Goal: Transaction & Acquisition: Purchase product/service

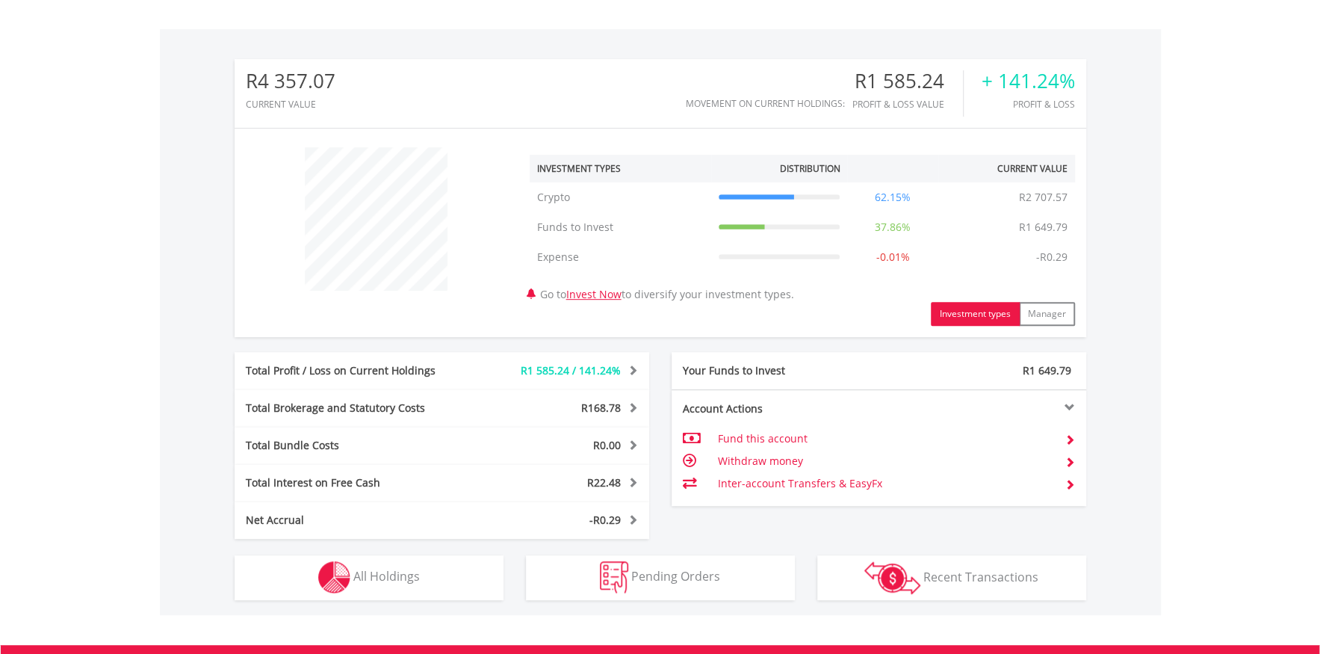
scroll to position [639, 0]
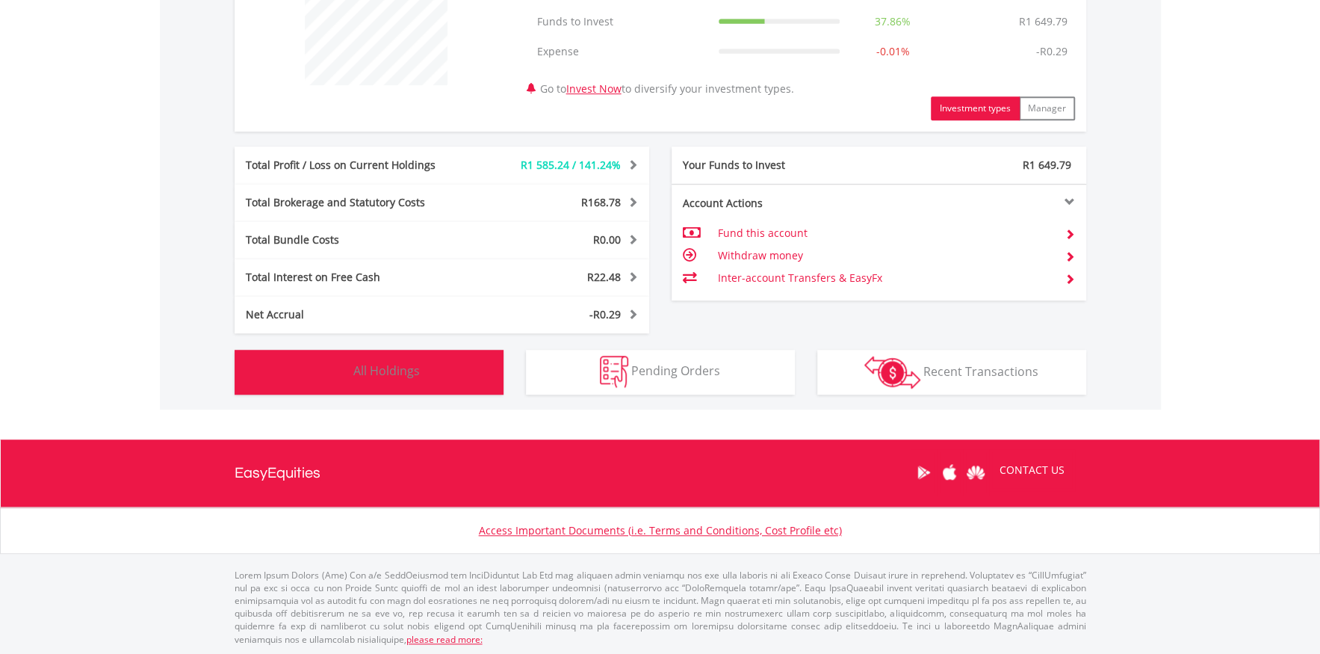
click at [390, 373] on span "All Holdings" at bounding box center [386, 370] width 66 height 16
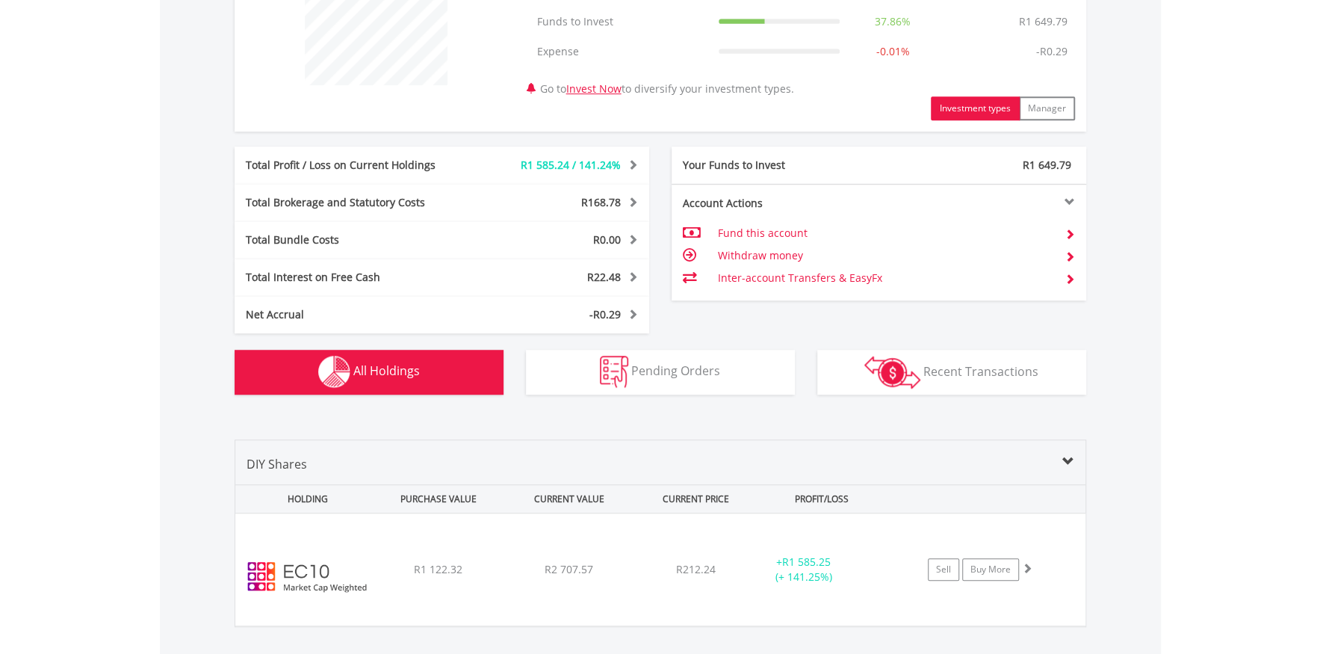
scroll to position [886, 0]
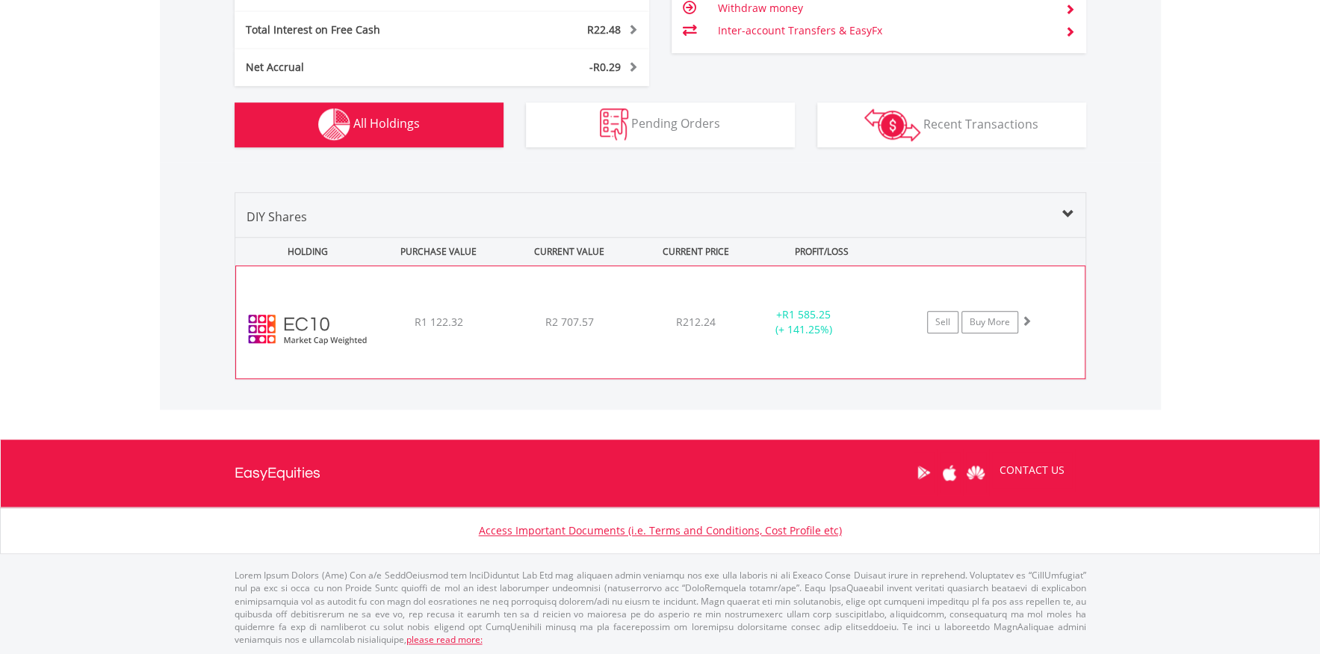
click at [653, 319] on div "R212.24" at bounding box center [695, 321] width 119 height 15
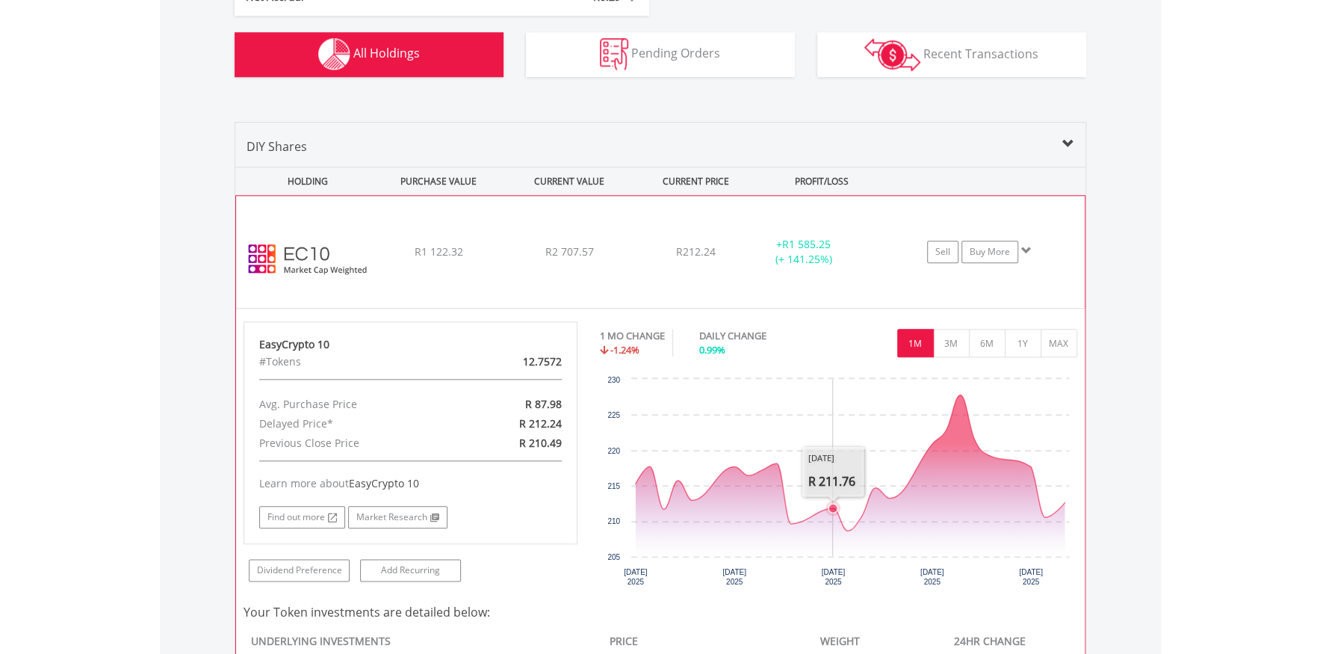
scroll to position [1035, 0]
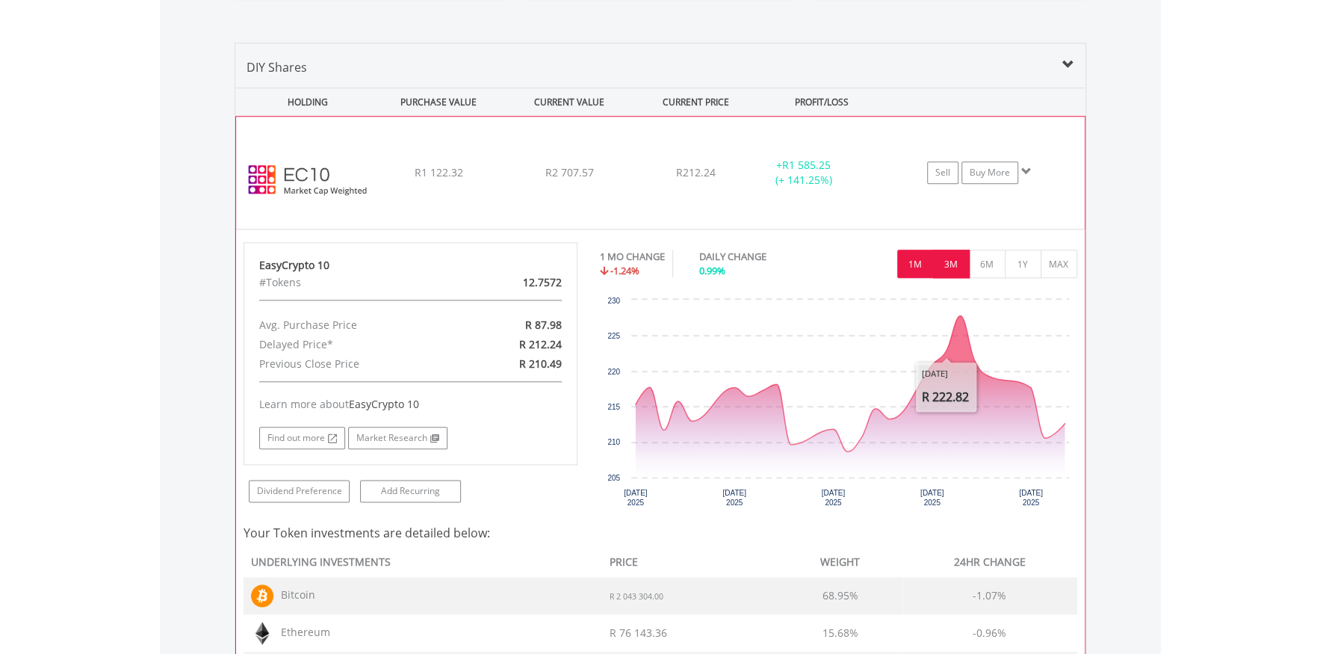
click at [958, 264] on button "3M" at bounding box center [951, 263] width 37 height 28
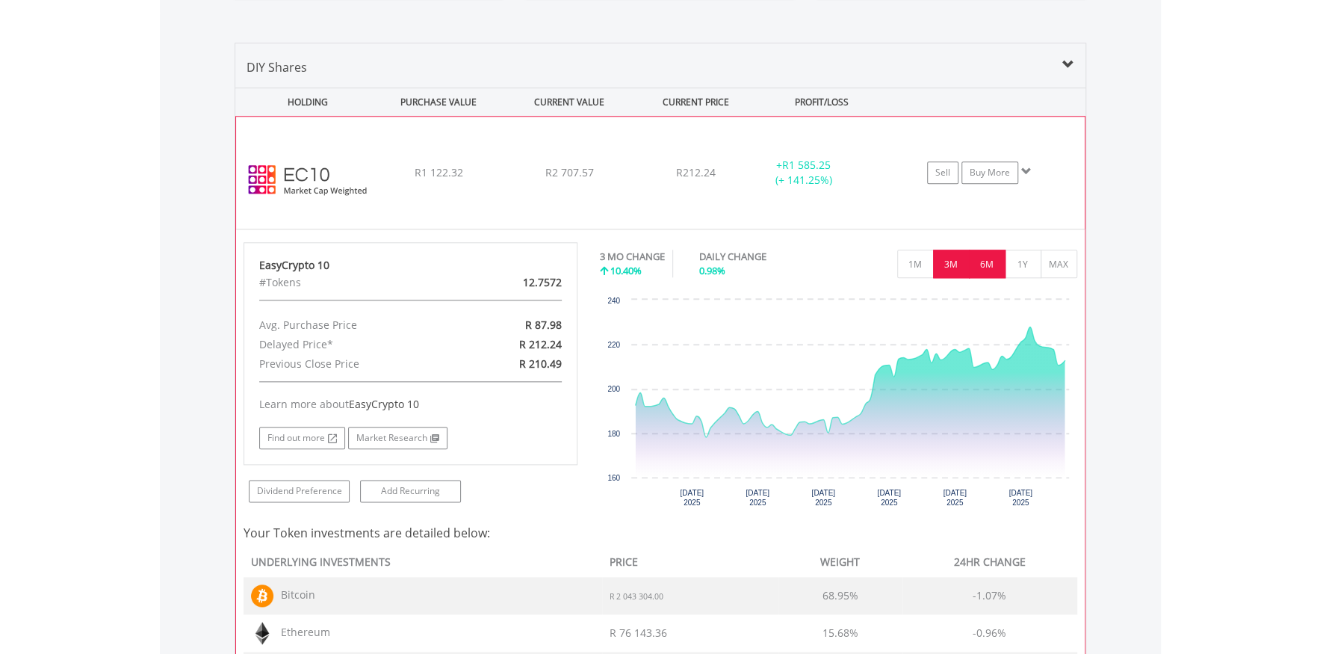
click at [989, 266] on button "6M" at bounding box center [987, 263] width 37 height 28
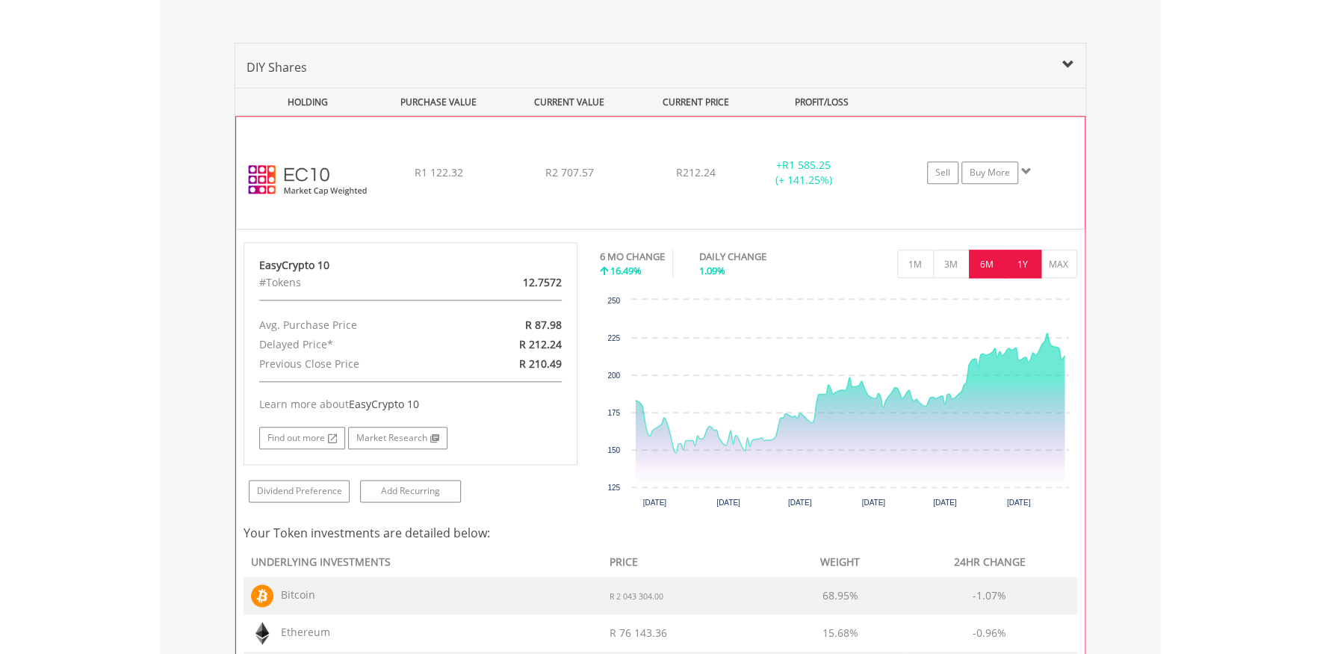
click at [1012, 266] on button "1Y" at bounding box center [1023, 263] width 37 height 28
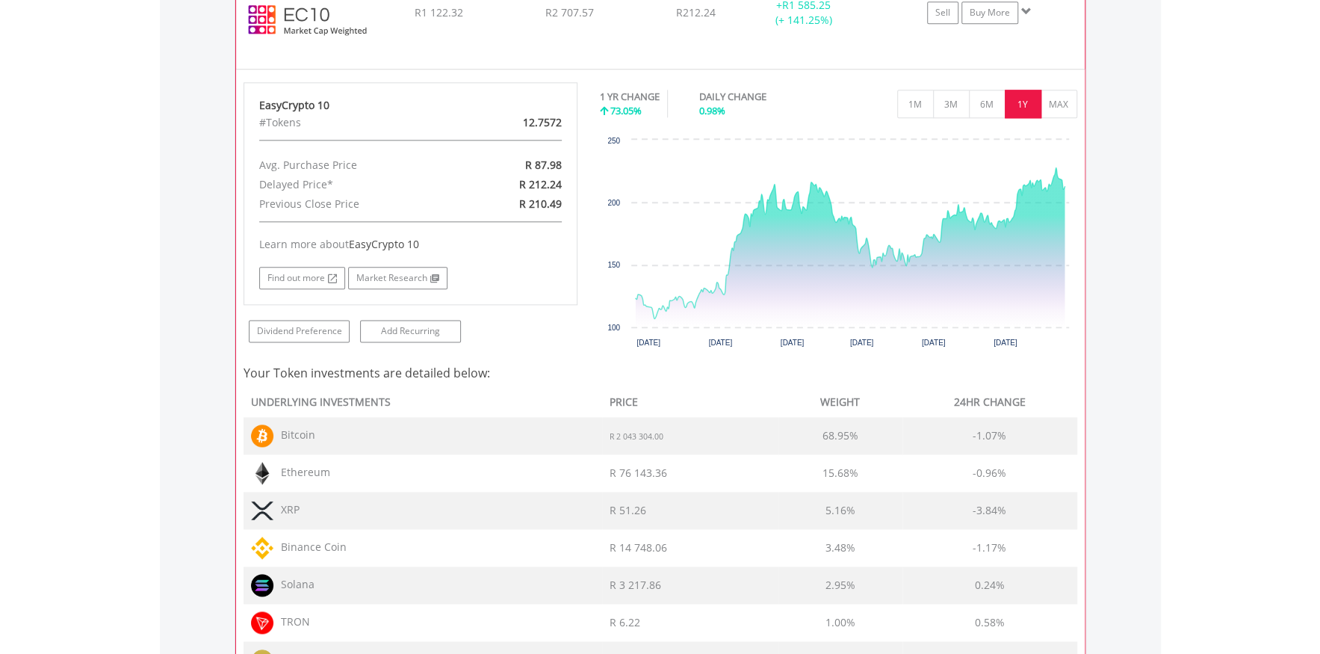
scroll to position [896, 0]
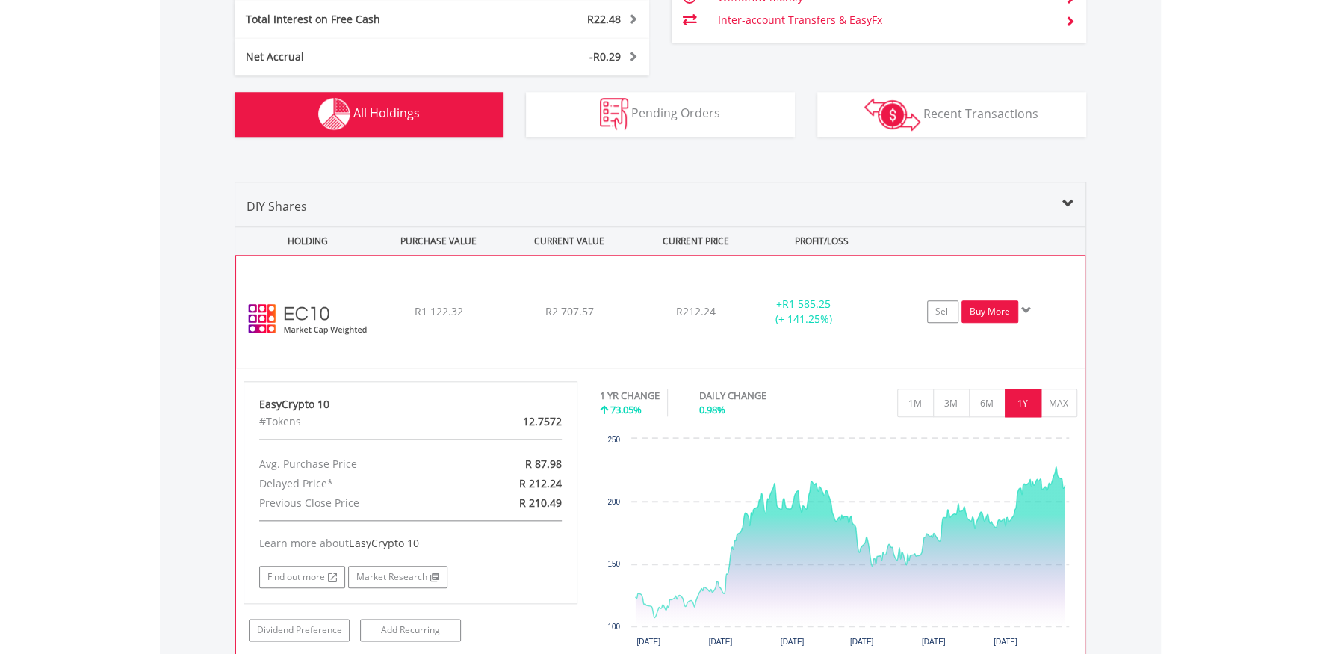
click at [989, 308] on link "Buy More" at bounding box center [989, 311] width 57 height 22
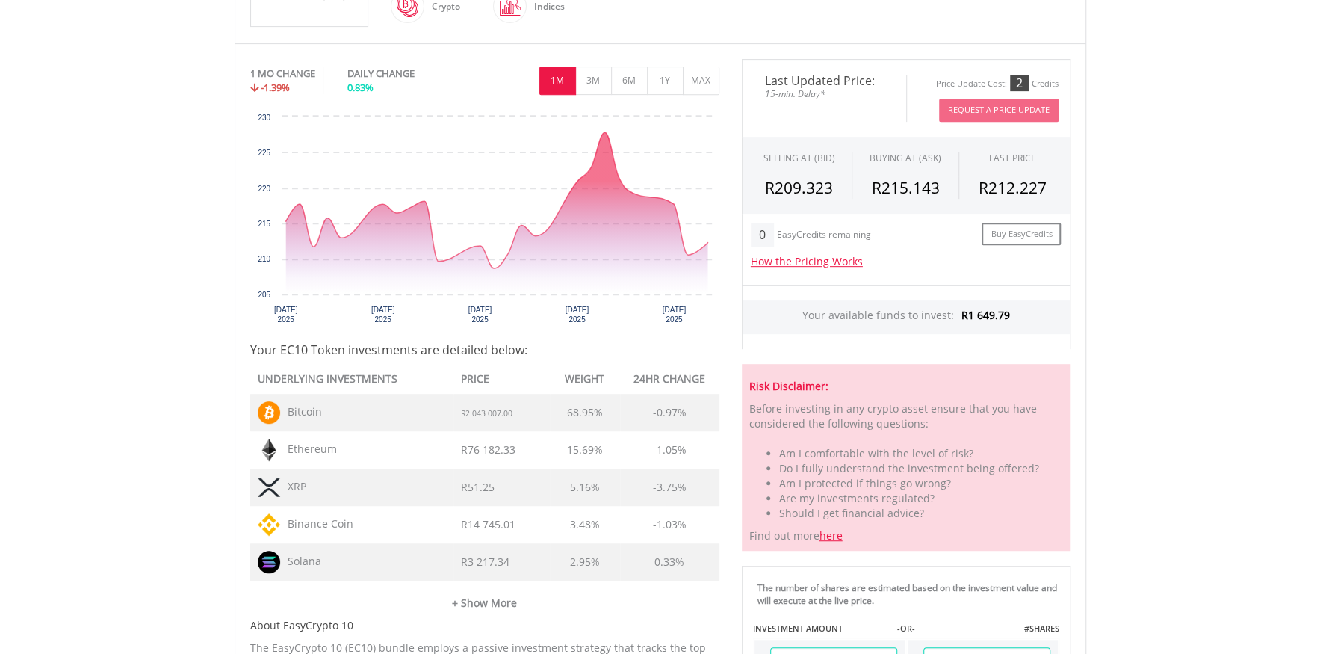
scroll to position [598, 0]
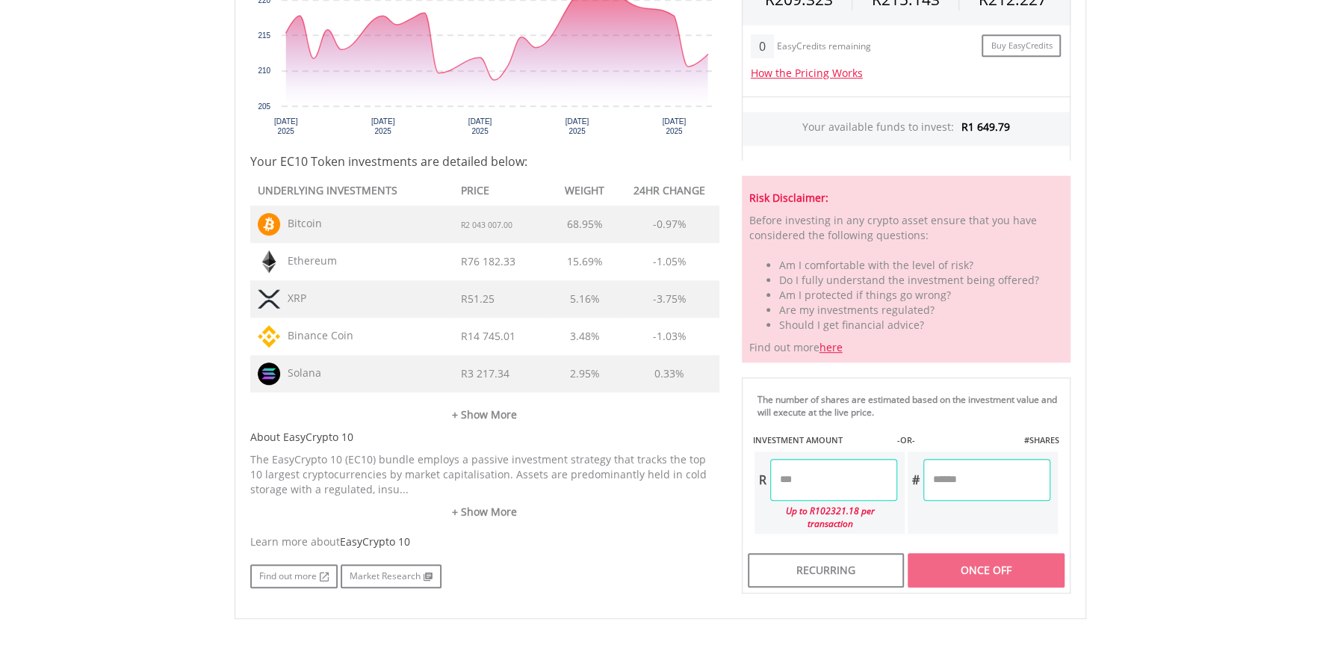
click at [829, 482] on input "number" at bounding box center [833, 480] width 127 height 42
click at [956, 477] on div "Last Updated Price: 15-min. Delay* Price Update Cost: 2 Credits Request A Price…" at bounding box center [905, 232] width 351 height 723
type input "*******"
type input "****"
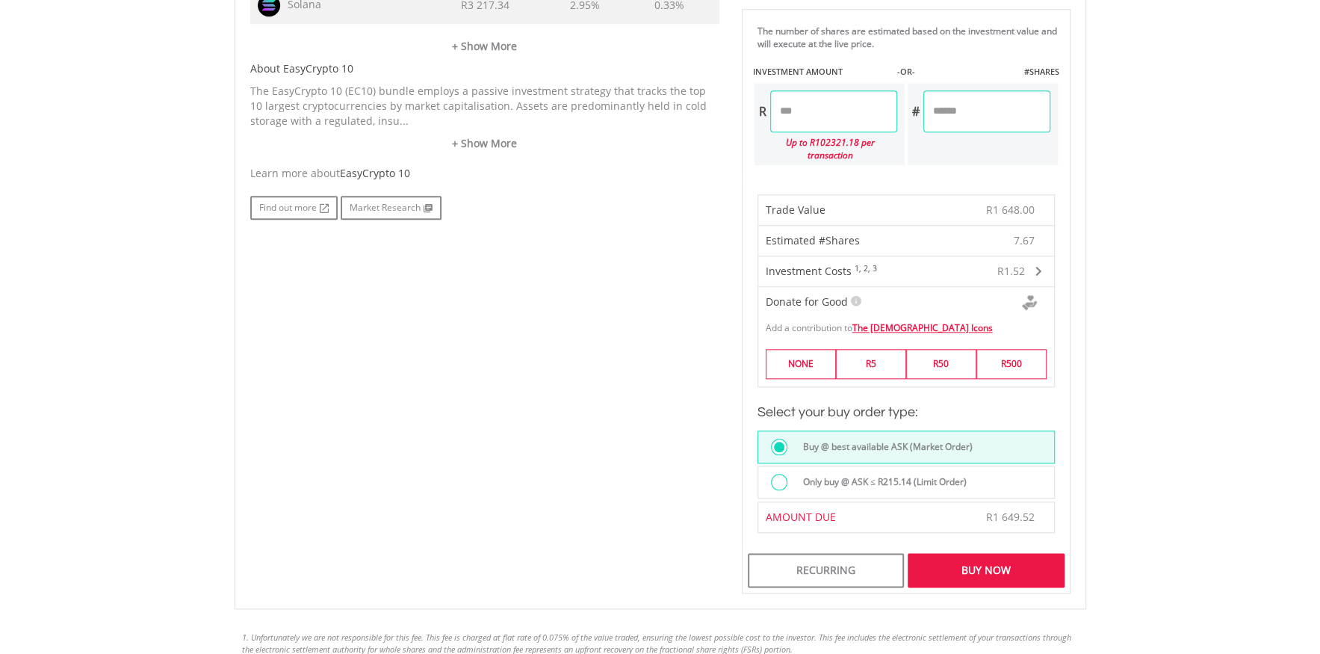
scroll to position [972, 0]
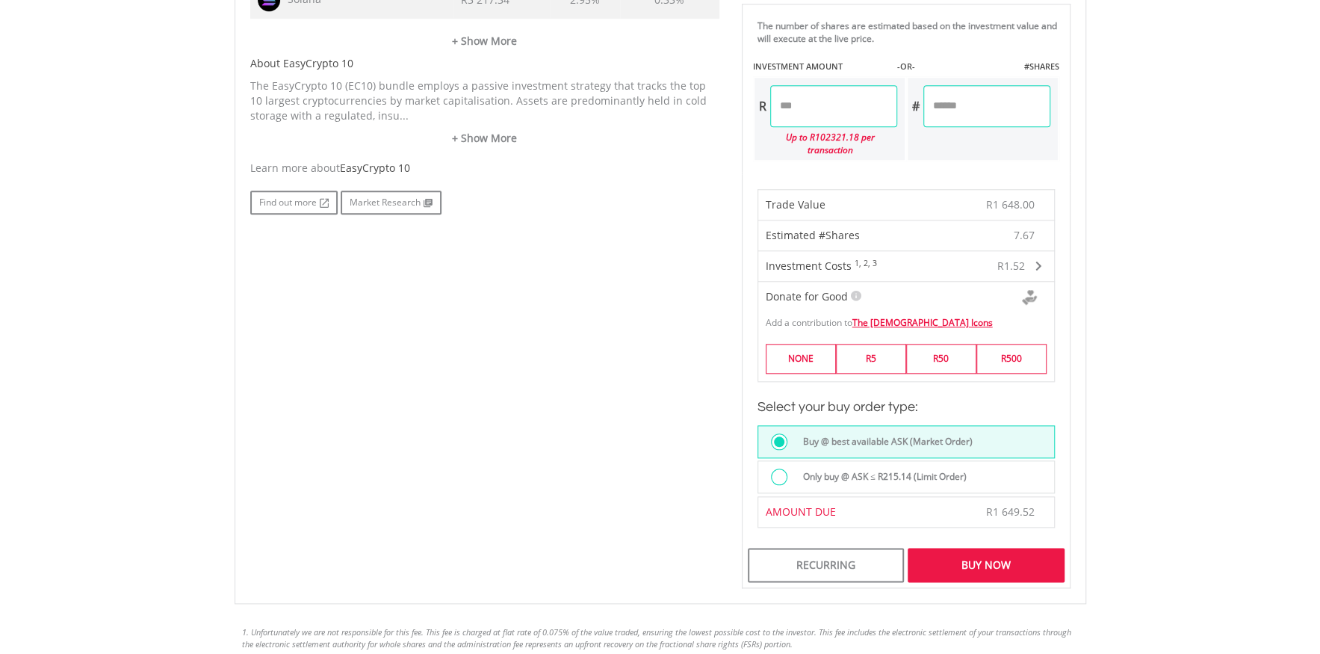
click at [984, 550] on div "Buy Now" at bounding box center [985, 564] width 156 height 34
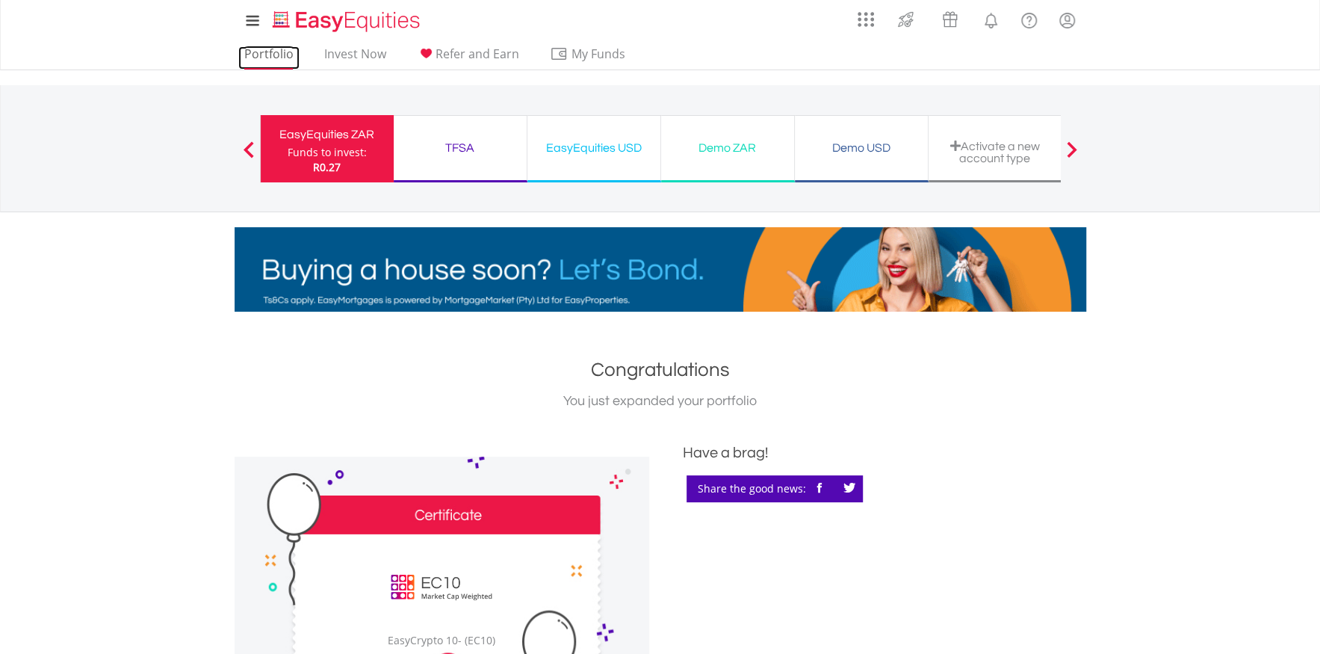
click at [269, 55] on link "Portfolio" at bounding box center [268, 57] width 61 height 23
